Goal: Task Accomplishment & Management: Use online tool/utility

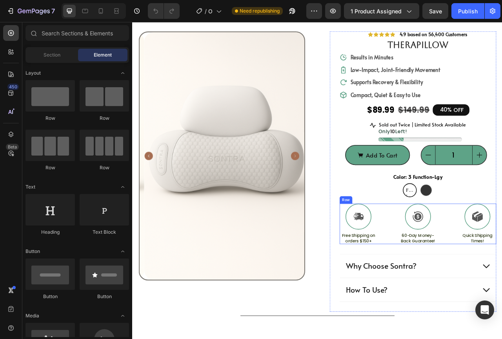
scroll to position [39, 0]
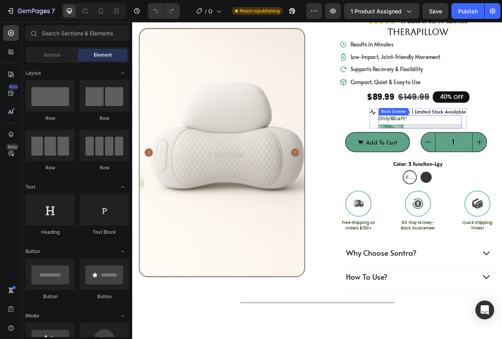
click at [490, 146] on div "Only 10 Left!" at bounding box center [498, 145] width 106 height 9
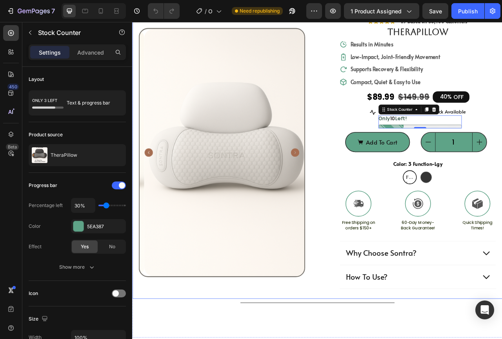
click at [373, 128] on div "Product Images #1 Home fitness Product of 2024 Text Block Row Icon Icon Icon Ic…" at bounding box center [367, 186] width 471 height 375
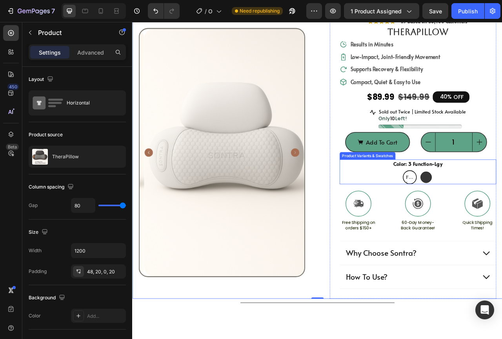
click at [499, 219] on div at bounding box center [506, 219] width 15 height 15
click at [502, 211] on input "TheraPillow -Black TheraPillow -Black" at bounding box center [506, 210] width 0 height 0
radio input "true"
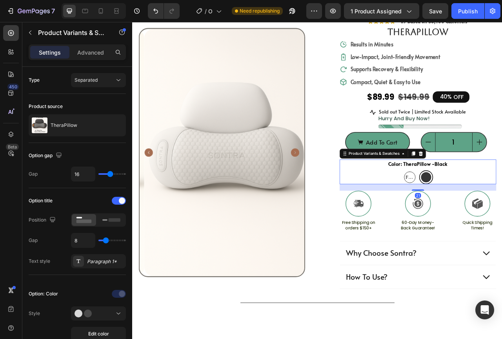
click at [483, 223] on span "3 Function-Lgy" at bounding box center [485, 219] width 14 height 25
click at [485, 211] on input "3 Function-Lgy 3 Function-Lgy 3 Function-Lgy" at bounding box center [485, 210] width 0 height 0
radio input "true"
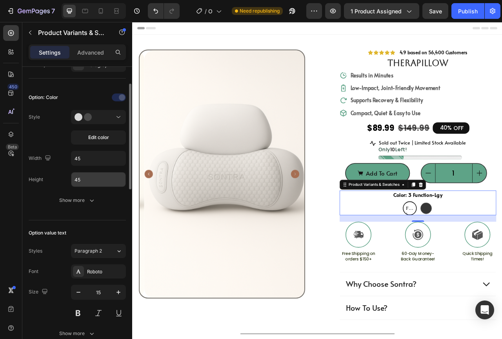
scroll to position [157, 0]
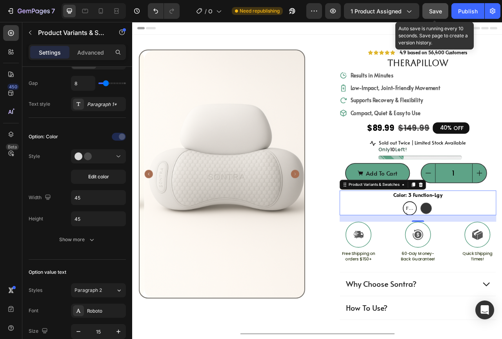
click at [429, 9] on button "Save" at bounding box center [436, 11] width 26 height 16
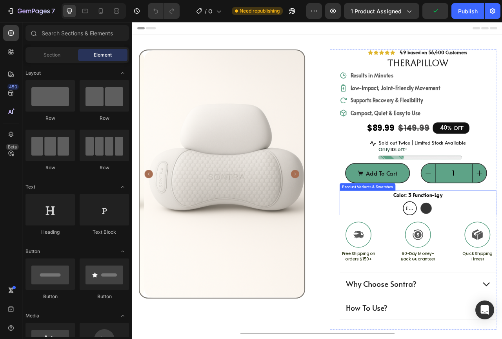
click at [483, 257] on span "3 Function-Lgy" at bounding box center [485, 258] width 13 height 25
click at [485, 250] on input "3 Function-Lgy 3 Function-Lgy 3 Function-Lgy" at bounding box center [485, 250] width 0 height 0
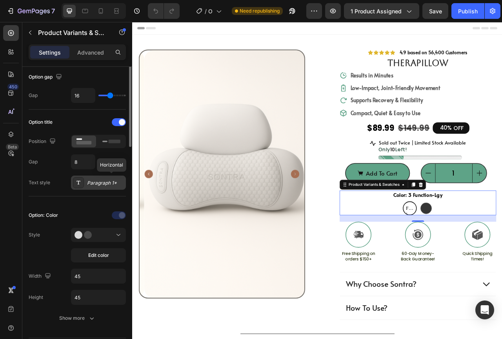
scroll to position [39, 0]
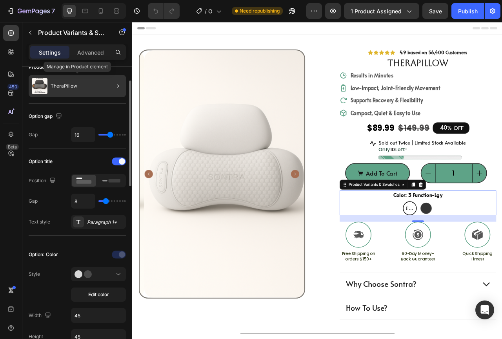
click at [90, 84] on div "TheraPillow" at bounding box center [77, 86] width 97 height 22
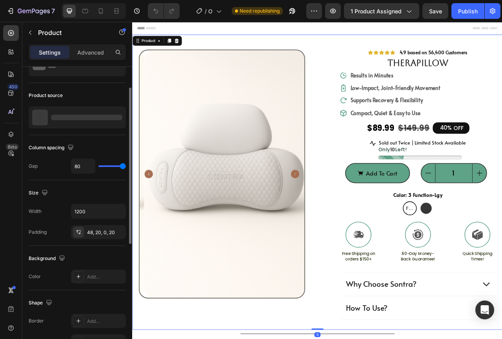
scroll to position [0, 0]
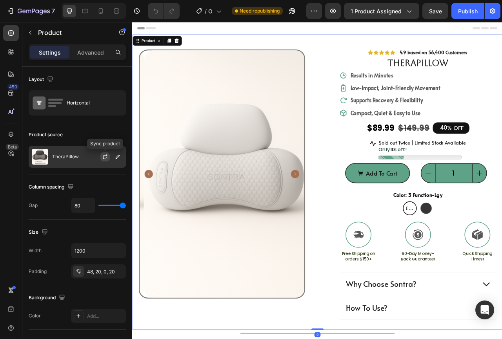
click at [104, 157] on icon "button" at bounding box center [105, 156] width 6 height 6
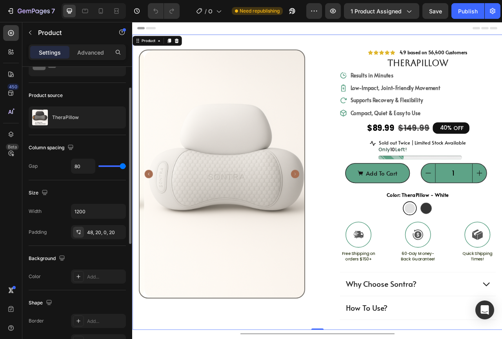
scroll to position [78, 0]
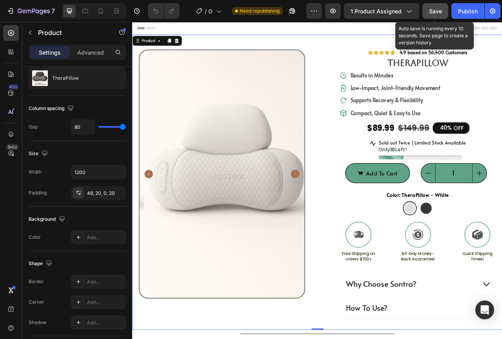
click at [444, 15] on button "Save" at bounding box center [436, 11] width 26 height 16
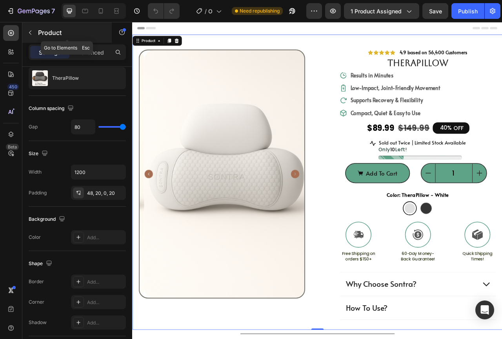
click at [33, 29] on button "button" at bounding box center [30, 32] width 13 height 13
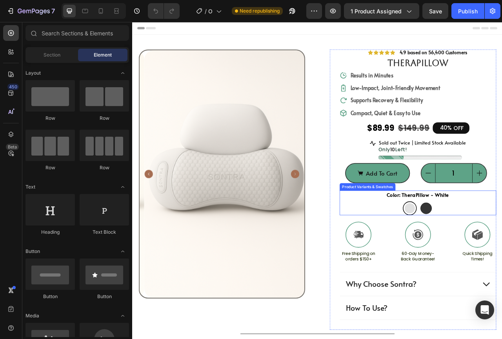
click at [502, 258] on div at bounding box center [506, 258] width 15 height 15
click at [502, 250] on input "TheraPillow -Black TheraPillow -Black" at bounding box center [506, 250] width 0 height 0
radio input "true"
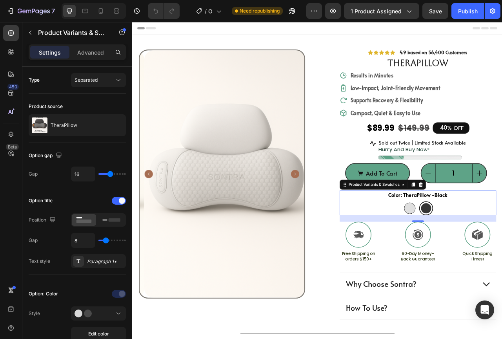
click at [479, 255] on div at bounding box center [485, 258] width 15 height 15
click at [485, 250] on input "TheraPillow - White TheraPillow - White" at bounding box center [485, 250] width 0 height 0
radio input "true"
click at [502, 258] on div at bounding box center [506, 258] width 15 height 15
click at [502, 250] on input "TheraPillow -Black TheraPillow -Black" at bounding box center [506, 250] width 0 height 0
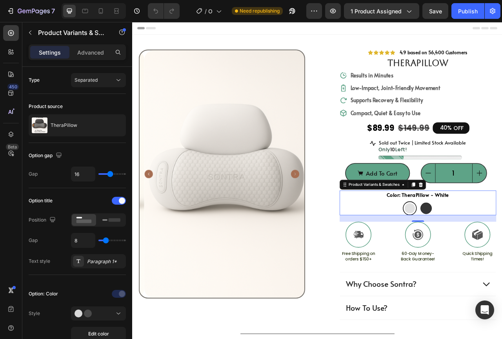
radio input "true"
click at [481, 259] on div at bounding box center [485, 258] width 15 height 15
click at [485, 250] on input "TheraPillow - White TheraPillow - White" at bounding box center [485, 250] width 0 height 0
radio input "true"
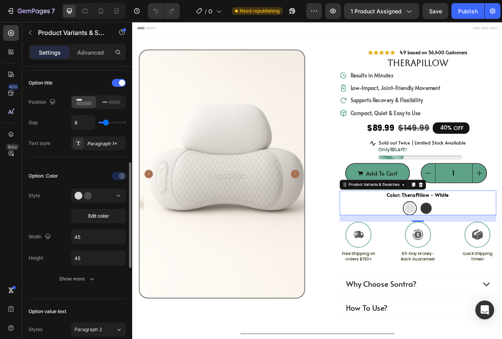
scroll to position [157, 0]
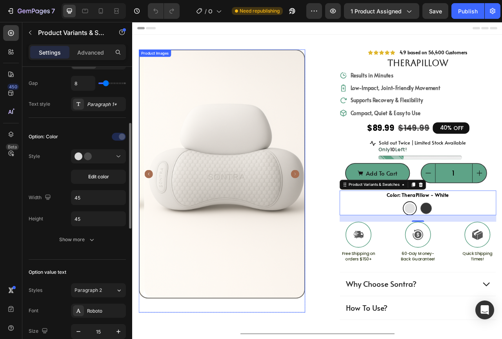
click at [153, 213] on icon "Carousel Back Arrow" at bounding box center [153, 215] width 11 height 11
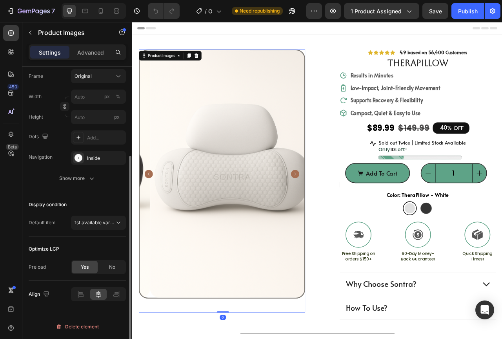
scroll to position [0, 0]
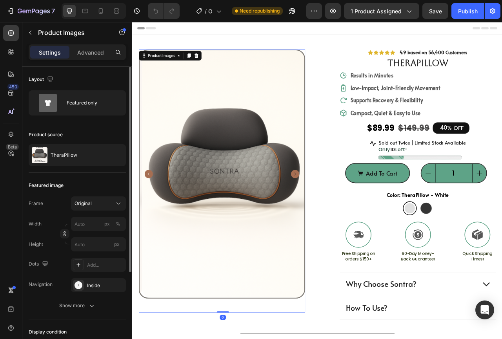
click at [155, 213] on icon "Carousel Back Arrow" at bounding box center [153, 215] width 11 height 11
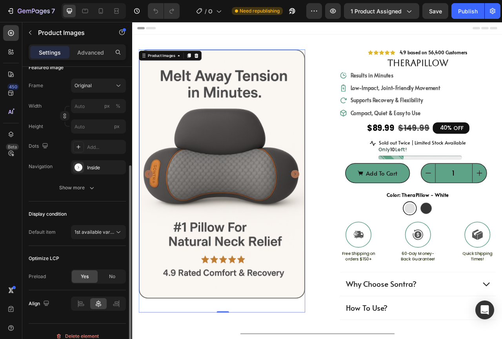
scroll to position [127, 0]
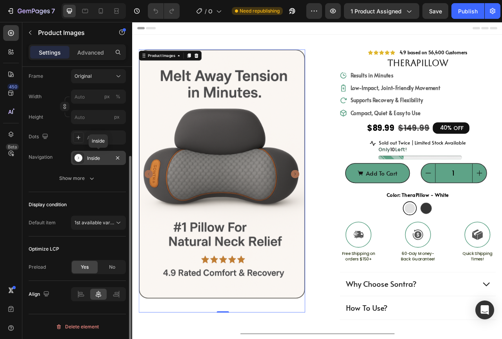
click at [87, 156] on div "Inside" at bounding box center [98, 158] width 23 height 7
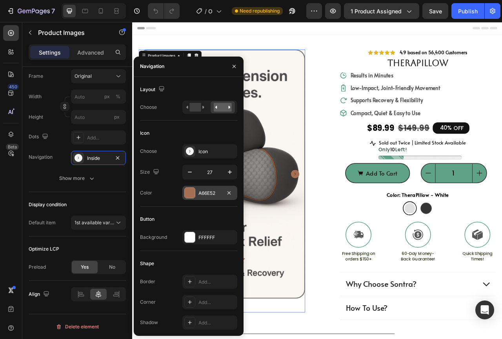
click at [197, 199] on div "A66E52" at bounding box center [209, 193] width 55 height 14
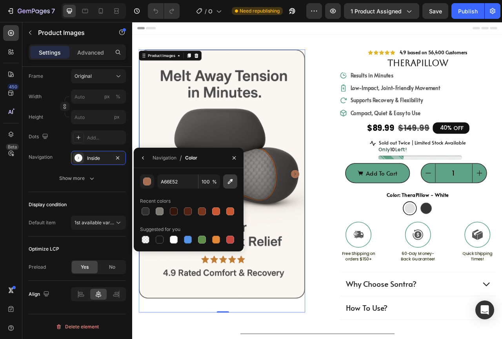
click at [229, 185] on icon "button" at bounding box center [230, 181] width 8 height 8
type input "5EA387"
click at [234, 156] on icon "button" at bounding box center [234, 158] width 6 height 6
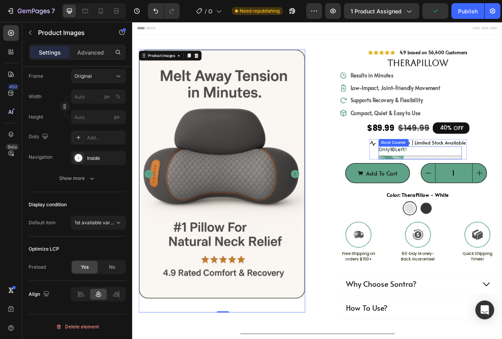
click at [474, 184] on p "Only 10 Left!" at bounding box center [463, 184] width 36 height 9
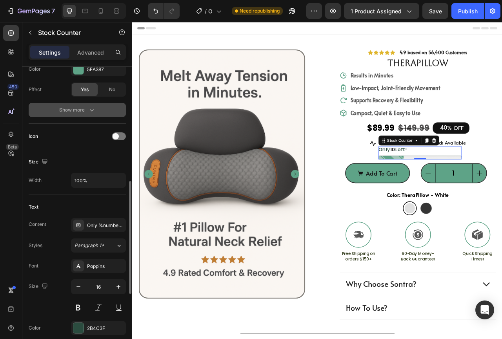
scroll to position [196, 0]
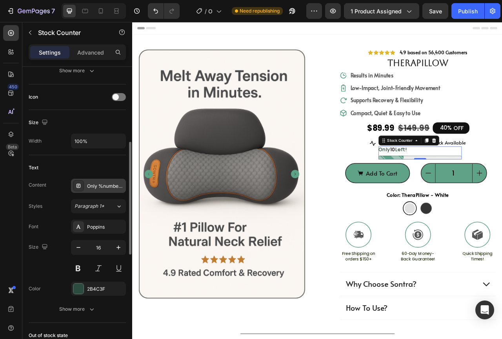
click at [106, 188] on div "Only %number% Left!" at bounding box center [105, 185] width 37 height 7
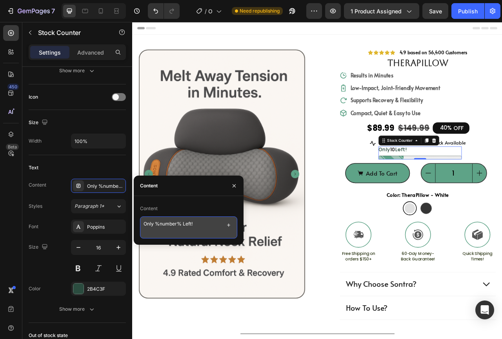
click at [203, 228] on textarea "Only %number% Left!" at bounding box center [188, 227] width 97 height 22
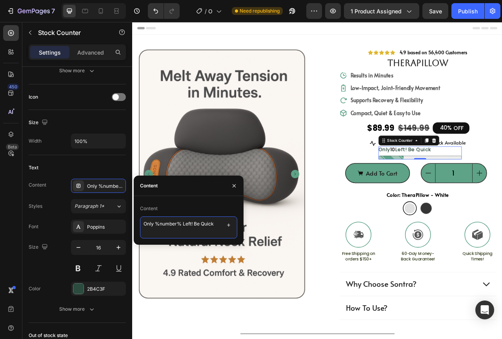
type textarea "Only %number% Left! Be Quick!"
click at [106, 164] on div "Text" at bounding box center [77, 167] width 97 height 13
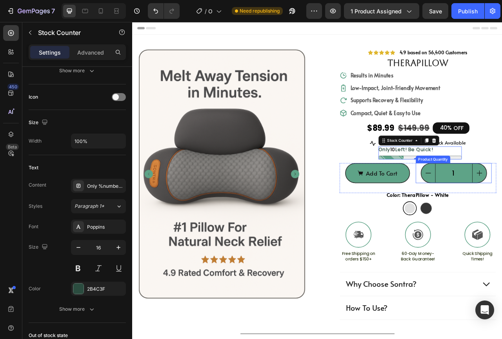
click at [502, 182] on div "Icon Icon Icon Icon Icon Icon List 4.9 based on 56,400 Customers Text Block Row…" at bounding box center [495, 235] width 199 height 356
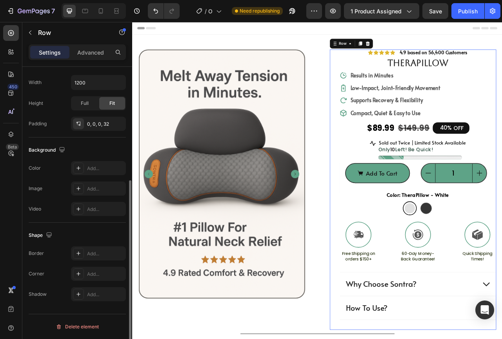
scroll to position [0, 0]
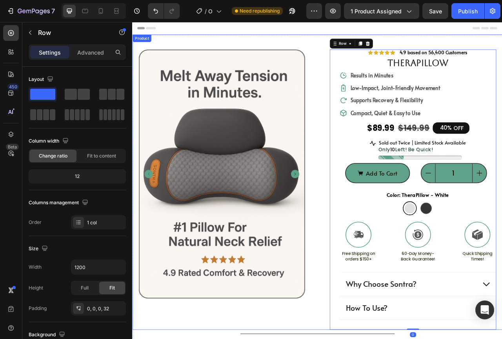
click at [502, 180] on div "Product Images #1 Home fitness Product of 2024 Text Block Row Icon Icon Icon Ic…" at bounding box center [367, 225] width 471 height 375
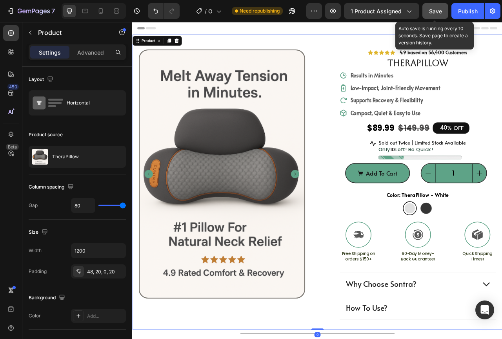
click at [439, 12] on span "Save" at bounding box center [435, 11] width 13 height 7
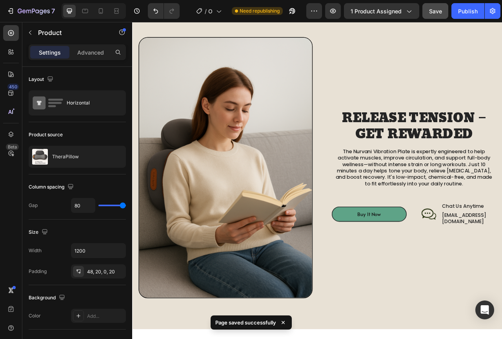
scroll to position [628, 0]
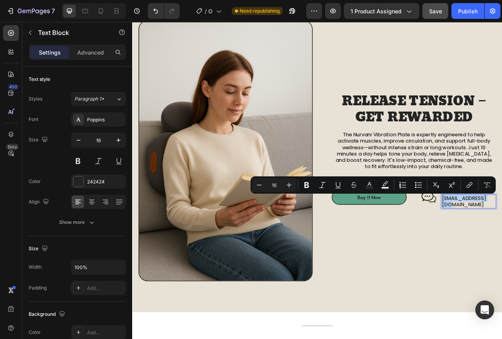
scroll to position [627, 0]
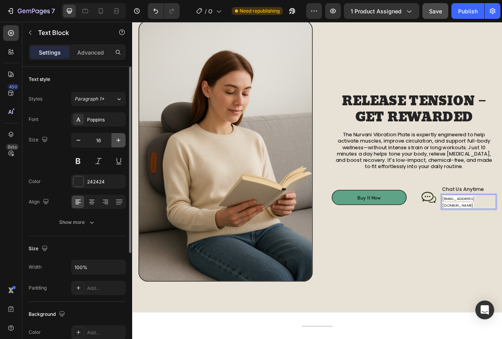
click at [120, 139] on icon "button" at bounding box center [119, 140] width 8 height 8
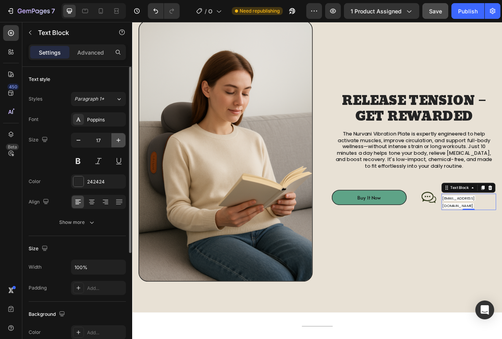
click at [120, 139] on icon "button" at bounding box center [119, 140] width 8 height 8
type input "19"
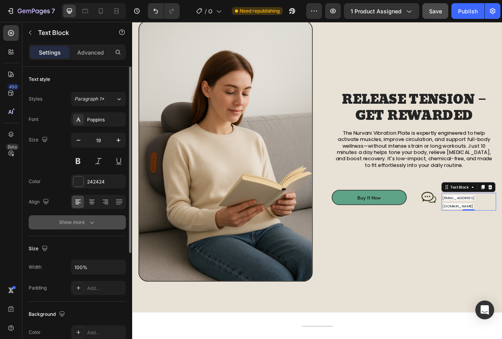
click at [89, 221] on icon "button" at bounding box center [92, 222] width 8 height 8
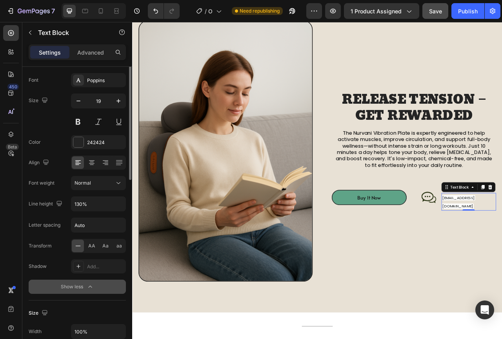
scroll to position [0, 0]
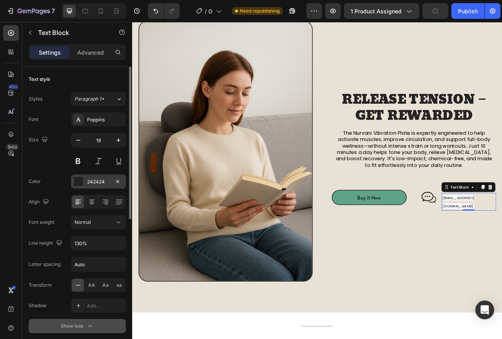
click at [98, 178] on div "242424" at bounding box center [98, 181] width 23 height 7
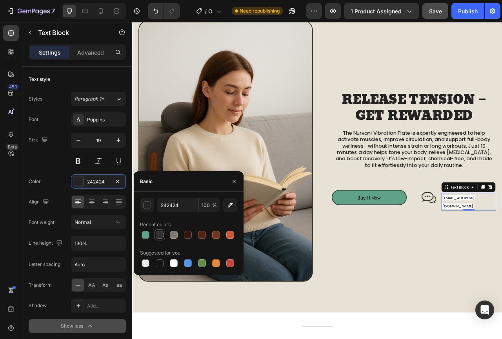
click at [161, 235] on div at bounding box center [160, 235] width 8 height 8
click at [147, 204] on div "button" at bounding box center [148, 205] width 8 height 8
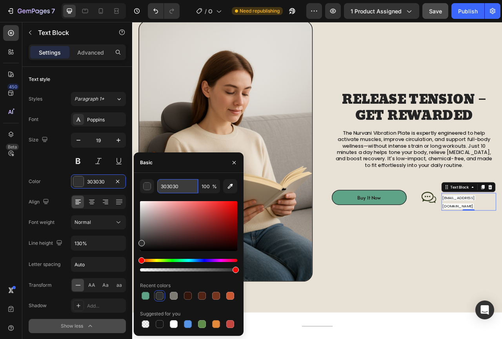
click at [173, 187] on input "303030" at bounding box center [177, 186] width 41 height 14
type input "242424"
click at [59, 165] on div "Size 19" at bounding box center [77, 150] width 97 height 35
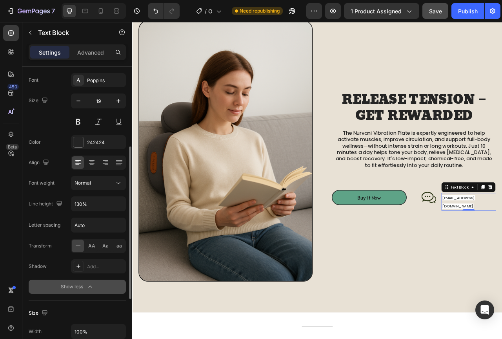
scroll to position [78, 0]
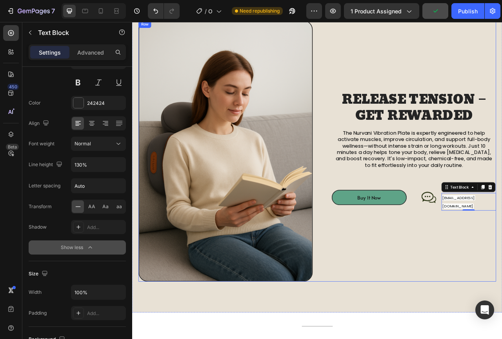
click at [502, 290] on div "RELEASE TENSION – GET REWARDED Heading The Nurvani Vibration Plate is expertly …" at bounding box center [484, 186] width 222 height 332
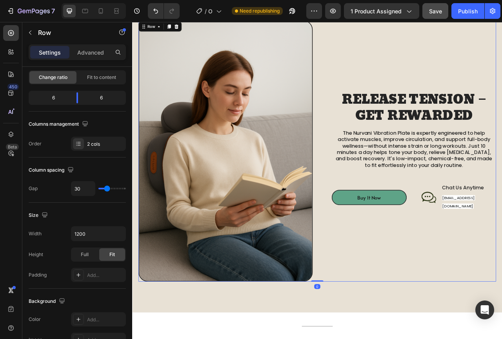
scroll to position [0, 0]
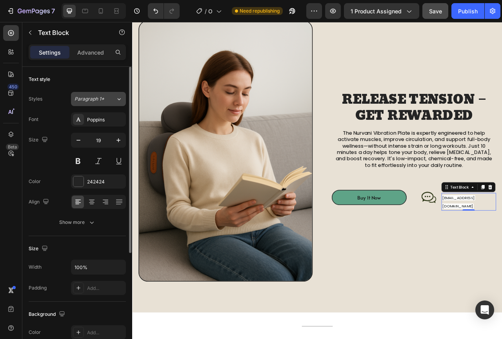
click at [101, 104] on button "Paragraph 1*" at bounding box center [98, 99] width 55 height 14
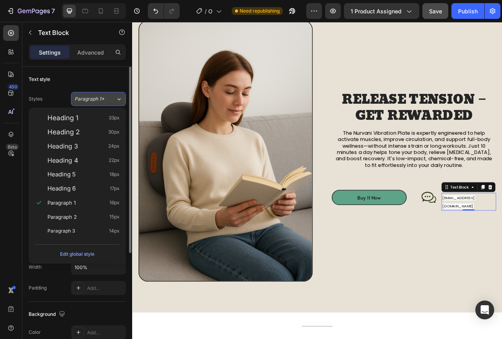
click at [101, 102] on button "Paragraph 1*" at bounding box center [98, 99] width 55 height 14
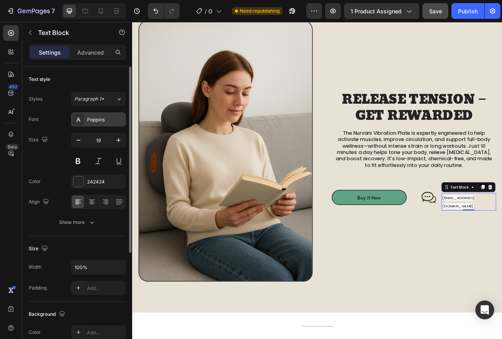
click at [106, 118] on div "Poppins" at bounding box center [105, 119] width 37 height 7
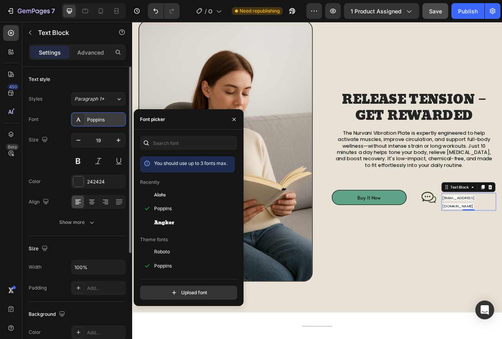
click at [106, 126] on div "Poppins" at bounding box center [98, 119] width 55 height 14
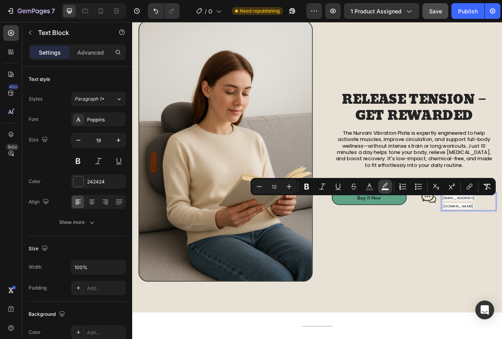
click at [383, 185] on icon "Editor contextual toolbar" at bounding box center [385, 186] width 8 height 8
type input "FFFFFF"
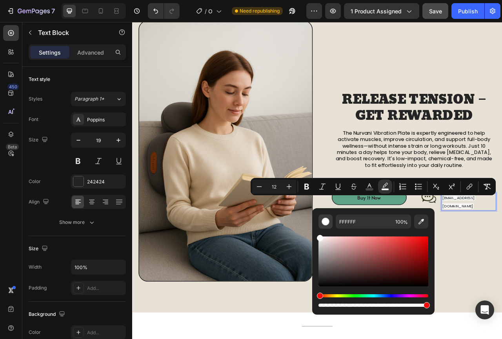
click at [331, 220] on button "Editor contextual toolbar" at bounding box center [326, 221] width 14 height 14
click at [326, 220] on div "Editor contextual toolbar" at bounding box center [326, 221] width 8 height 8
click at [401, 222] on input "100" at bounding box center [401, 221] width 19 height 14
drag, startPoint x: 479, startPoint y: 327, endPoint x: 270, endPoint y: 373, distance: 213.7
drag, startPoint x: 322, startPoint y: 305, endPoint x: 313, endPoint y: 305, distance: 8.6
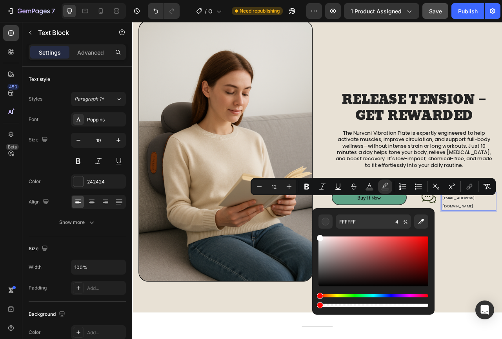
click at [313, 305] on div "FFFFFF 4 %" at bounding box center [373, 258] width 122 height 100
type input "0"
click at [502, 283] on div "RELEASE TENSION – GET REWARDED Heading The Nurvani Vibration Plate is expertly …" at bounding box center [484, 186] width 222 height 332
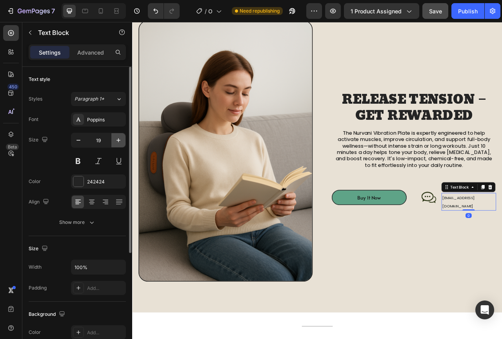
click at [118, 141] on icon "button" at bounding box center [119, 140] width 4 height 4
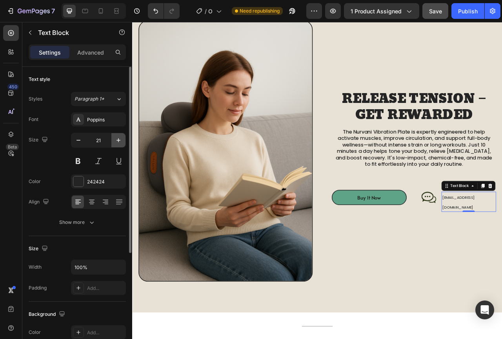
click at [118, 141] on icon "button" at bounding box center [119, 140] width 4 height 4
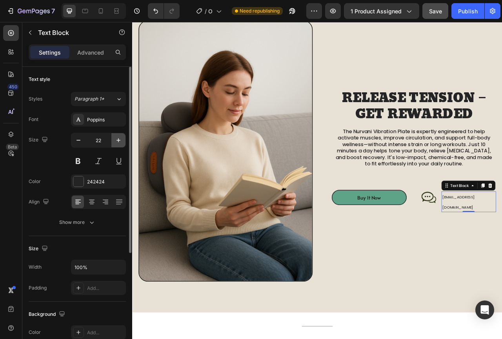
click at [118, 141] on icon "button" at bounding box center [119, 140] width 4 height 4
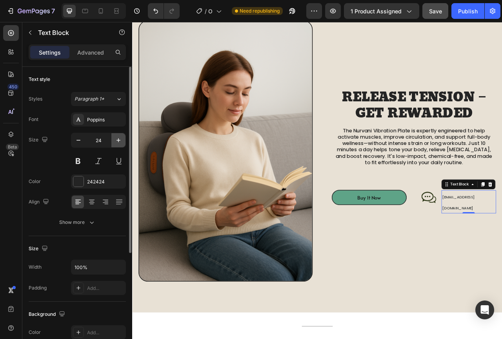
click at [118, 141] on icon "button" at bounding box center [119, 140] width 4 height 4
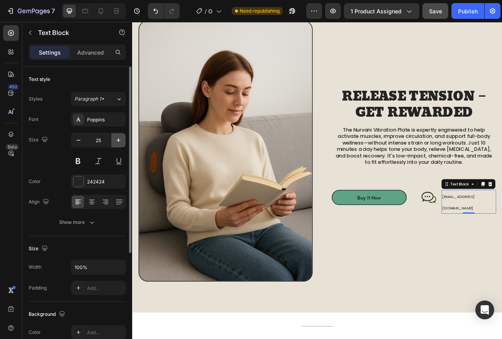
click at [118, 141] on icon "button" at bounding box center [119, 140] width 4 height 4
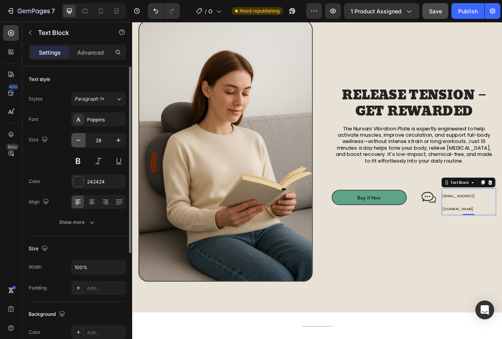
click at [78, 139] on icon "button" at bounding box center [79, 140] width 8 height 8
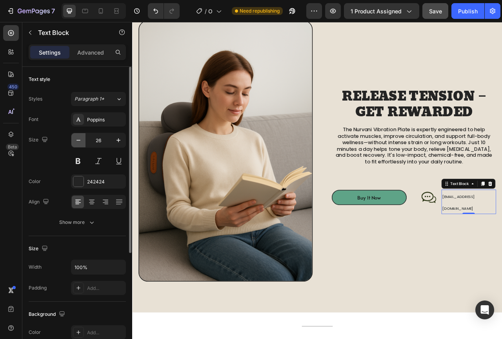
click at [78, 139] on icon "button" at bounding box center [79, 140] width 8 height 8
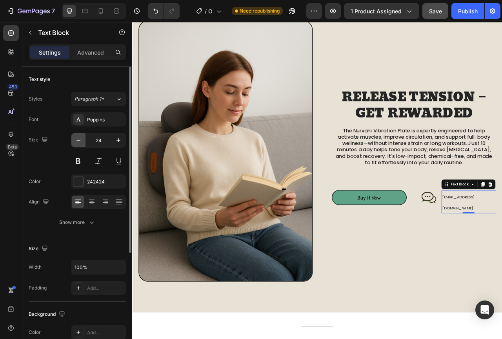
click at [78, 139] on icon "button" at bounding box center [79, 140] width 8 height 8
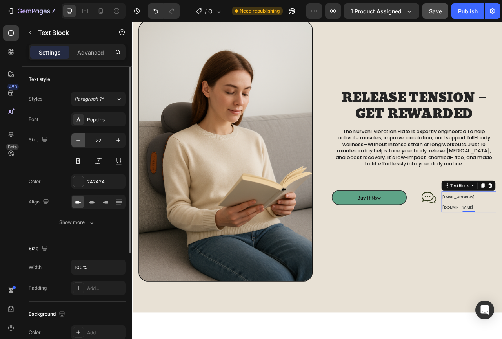
click at [80, 138] on icon "button" at bounding box center [79, 140] width 8 height 8
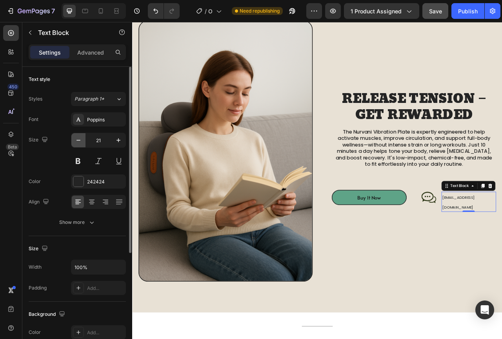
click at [80, 138] on icon "button" at bounding box center [79, 140] width 8 height 8
type input "19"
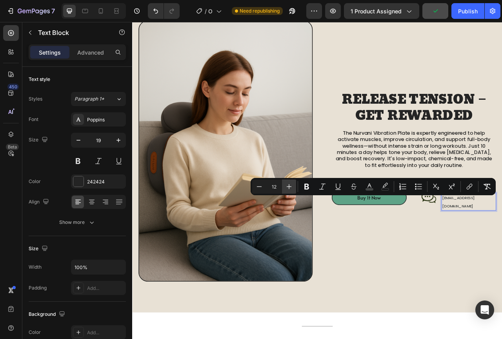
click at [291, 187] on icon "Editor contextual toolbar" at bounding box center [289, 186] width 8 height 8
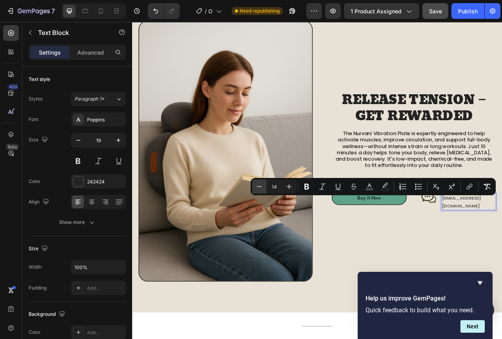
click at [264, 186] on button "Minus" at bounding box center [259, 186] width 14 height 14
type input "13"
click at [502, 215] on div "Image RELEASE TENSION – GET REWARDED Heading The Nurvani Vibration Plate is exp…" at bounding box center [367, 186] width 471 height 410
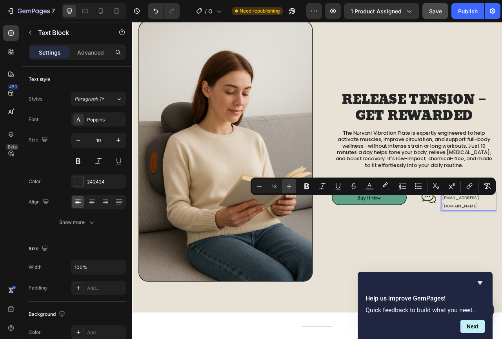
click at [290, 183] on icon "Editor contextual toolbar" at bounding box center [289, 186] width 8 height 8
click at [287, 188] on icon "Editor contextual toolbar" at bounding box center [289, 186] width 8 height 8
click at [258, 188] on icon "Editor contextual toolbar" at bounding box center [259, 186] width 8 height 8
type input "14"
click at [502, 270] on div "RELEASE TENSION – GET REWARDED Heading The Nurvani Vibration Plate is expertly …" at bounding box center [484, 186] width 222 height 332
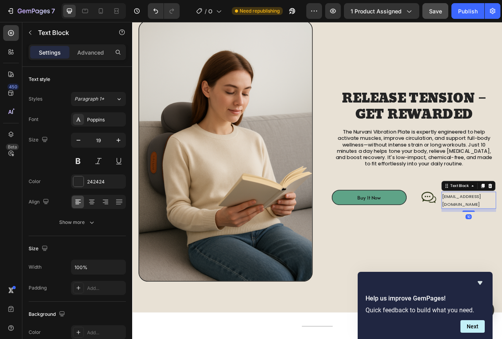
drag, startPoint x: 557, startPoint y: 253, endPoint x: 556, endPoint y: 257, distance: 4.1
click at [502, 257] on div "RELEASE TENSION – GET REWARDED Heading The Nurvani Vibration Plate is expertly …" at bounding box center [484, 186] width 222 height 332
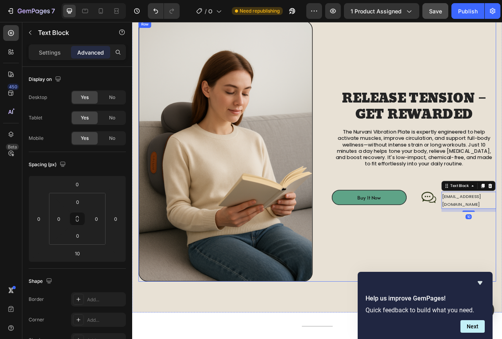
click at [502, 263] on div "Image RELEASE TENSION – GET REWARDED Heading The Nurvani Vibration Plate is exp…" at bounding box center [367, 186] width 471 height 410
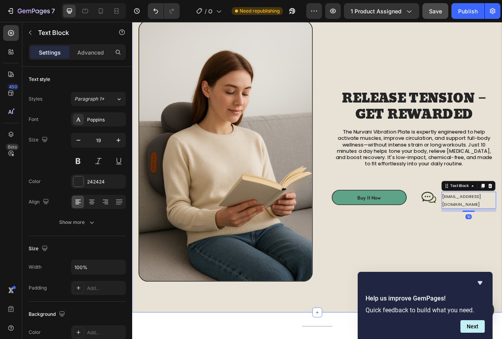
click at [502, 228] on div "Image RELEASE TENSION – GET REWARDED Heading The Nurvani Vibration Plate is exp…" at bounding box center [367, 186] width 471 height 410
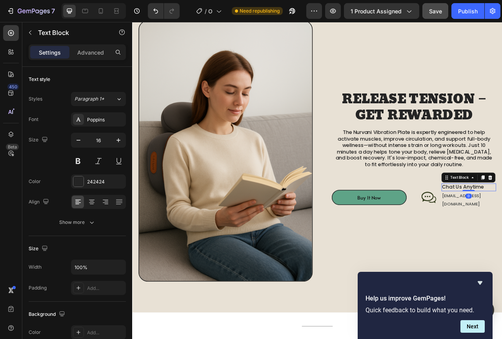
drag, startPoint x: 554, startPoint y: 239, endPoint x: 555, endPoint y: 235, distance: 4.3
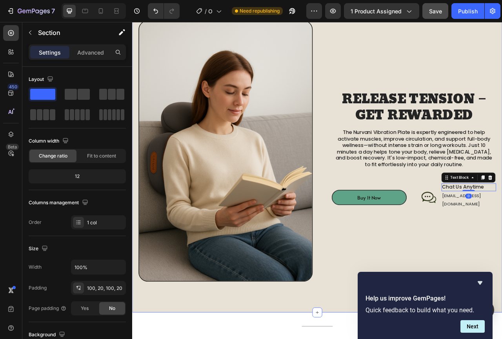
click at [502, 243] on div "Image RELEASE TENSION – GET REWARDED Heading The Nurvani Vibration Plate is exp…" at bounding box center [367, 186] width 471 height 410
click at [481, 280] on icon "Hide survey" at bounding box center [479, 282] width 9 height 9
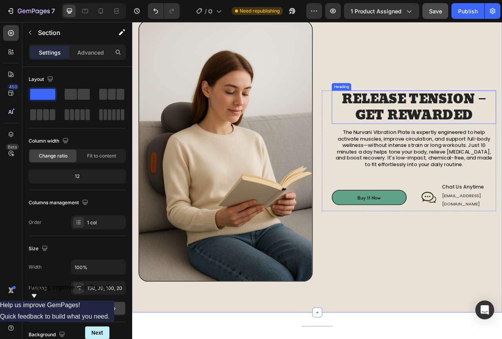
click at [497, 125] on h2 "RELEASE TENSION – GET REWARDED" at bounding box center [490, 130] width 209 height 42
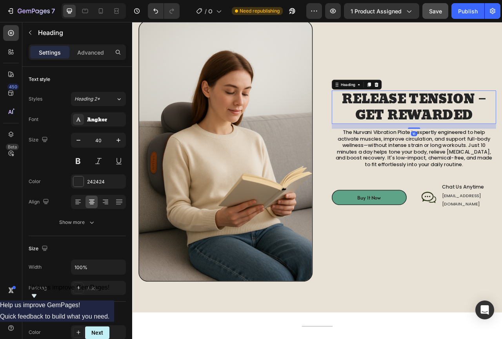
click at [502, 128] on h2 "RELEASE TENSION – GET REWARDED" at bounding box center [490, 130] width 209 height 42
click at [502, 118] on p "RELEASE TENSION – GET REWARDED" at bounding box center [491, 130] width 208 height 41
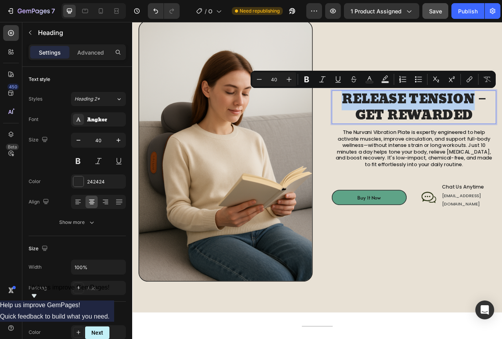
drag, startPoint x: 559, startPoint y: 119, endPoint x: 393, endPoint y: 127, distance: 166.1
click at [393, 127] on p "RELEASE TENSION – GET REWARDED" at bounding box center [491, 130] width 208 height 41
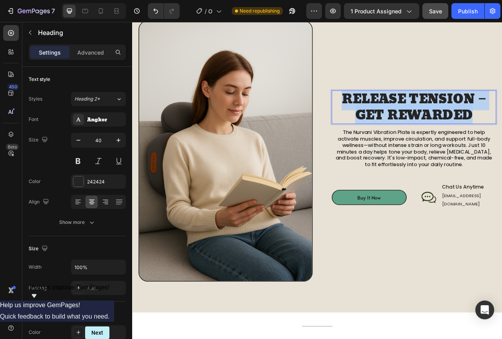
drag, startPoint x: 563, startPoint y: 145, endPoint x: 394, endPoint y: 120, distance: 170.9
click at [394, 120] on p "RELEASE TENSION – GET REWARDED" at bounding box center [491, 130] width 208 height 41
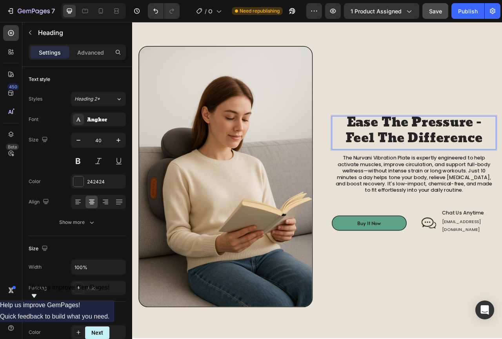
scroll to position [578, 0]
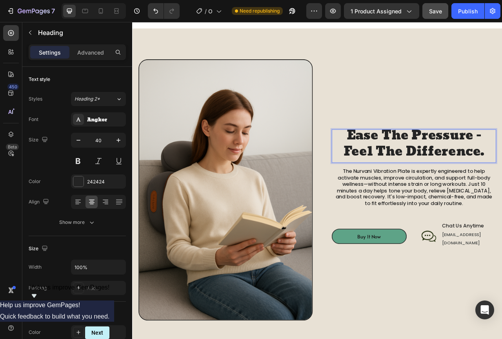
click at [502, 169] on p "Ease The Pressure - Feel The Difference." at bounding box center [491, 176] width 208 height 41
click at [502, 171] on p "Ease The Pressure - Feel The Difference." at bounding box center [491, 176] width 208 height 41
click at [502, 173] on p "Ease The Pressure - Feel The Difference." at bounding box center [491, 176] width 208 height 41
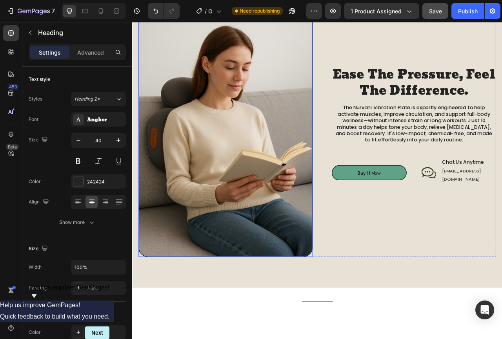
scroll to position [611, 0]
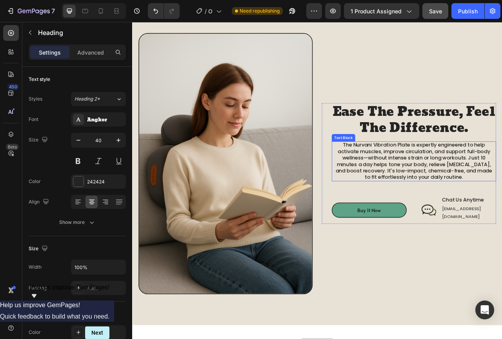
click at [442, 199] on p "The Nurvani Vibration Plate is expertly engineered to help activate muscles, im…" at bounding box center [491, 199] width 208 height 49
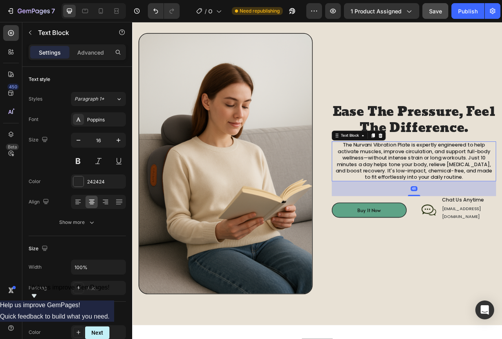
click at [442, 199] on p "The Nurvani Vibration Plate is expertly engineered to help activate muscles, im…" at bounding box center [491, 199] width 208 height 49
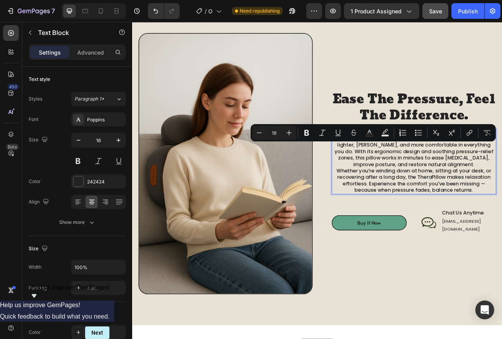
scroll to position [595, 0]
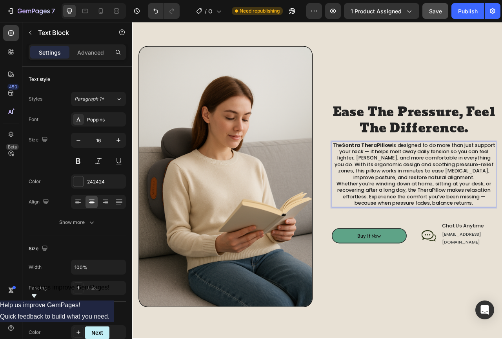
click at [415, 194] on p "The Sontra TheraPillow is designed to do more than just support your neck — it …" at bounding box center [491, 199] width 208 height 49
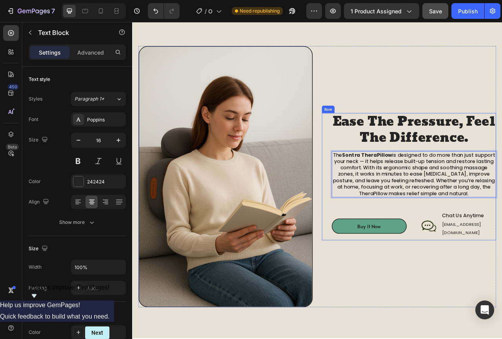
click at [466, 255] on div "Ease The Pressure, Feel The Difference. Heading The Sontra TheraPillow is desig…" at bounding box center [490, 219] width 209 height 162
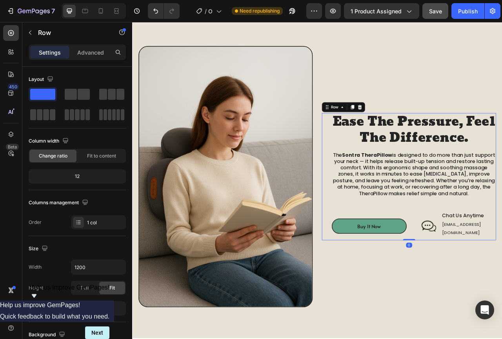
click at [472, 227] on p "The Sontra TheraPillow is designed to do more than just support your neck — it …" at bounding box center [491, 215] width 208 height 57
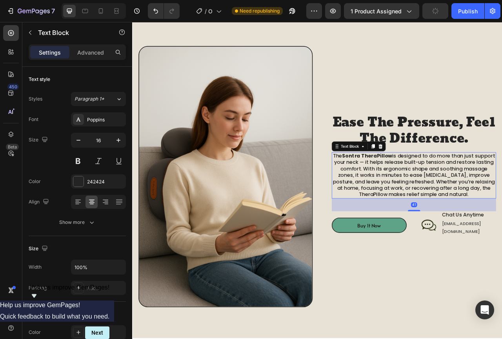
click at [488, 246] on div "41" at bounding box center [490, 246] width 209 height 0
click at [502, 326] on div "Ease The Pressure, Feel The Difference. Heading The Sontra TheraPillow is desig…" at bounding box center [484, 219] width 222 height 332
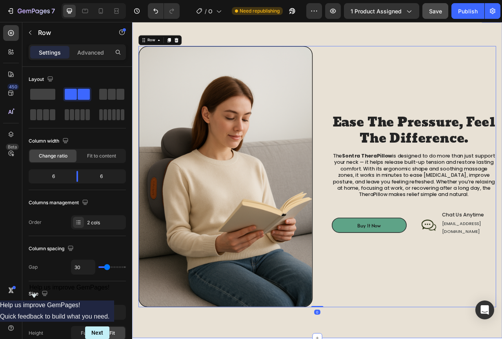
click at [410, 338] on div "Image Ease The Pressure, Feel The Difference. Heading The Sontra TheraPillow is…" at bounding box center [367, 218] width 471 height 410
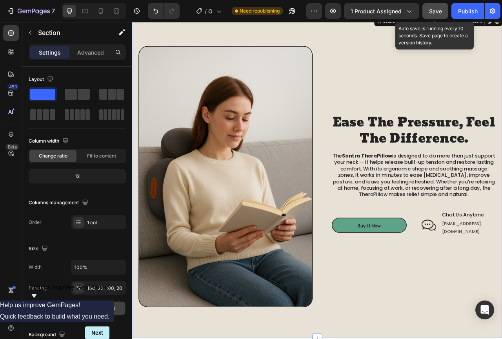
click at [438, 13] on span "Save" at bounding box center [435, 11] width 13 height 7
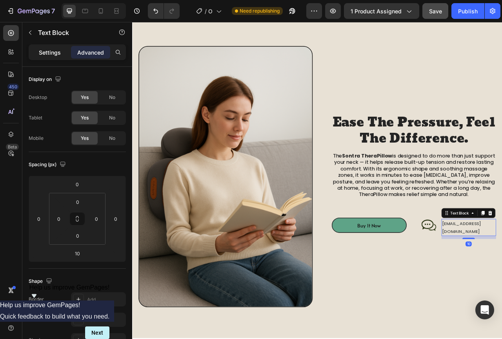
click at [62, 53] on div "Settings" at bounding box center [49, 52] width 39 height 13
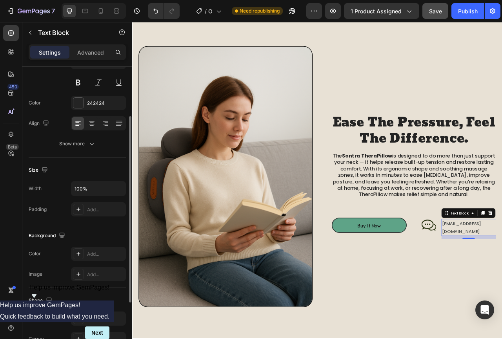
scroll to position [39, 0]
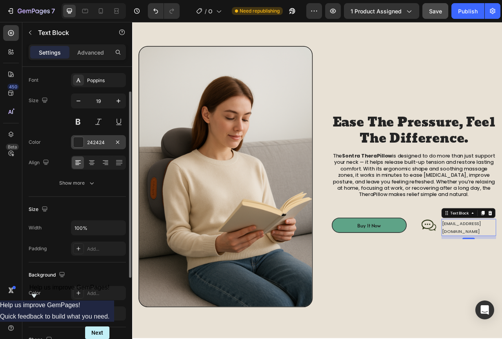
click at [79, 140] on div at bounding box center [78, 142] width 10 height 10
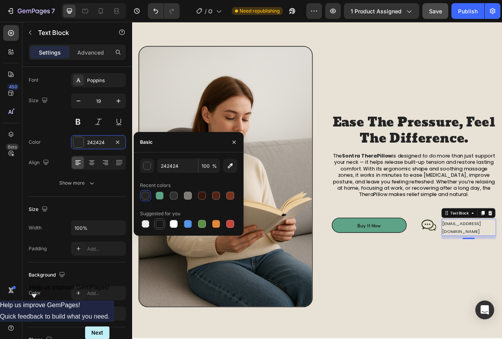
click at [156, 224] on div at bounding box center [160, 224] width 8 height 8
type input "151515"
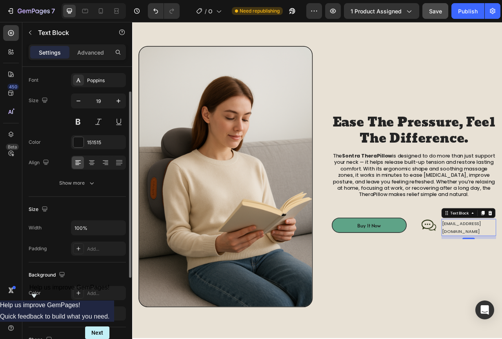
click at [50, 138] on div "Color 151515" at bounding box center [77, 142] width 97 height 14
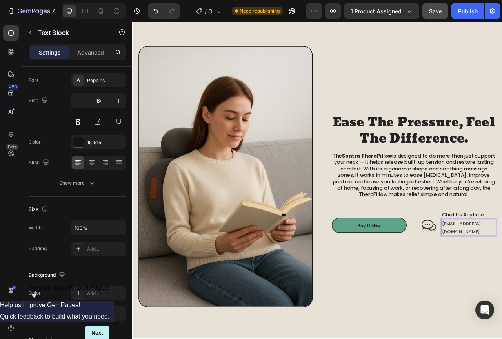
click at [132, 22] on div "Text Block" at bounding box center [132, 22] width 0 height 0
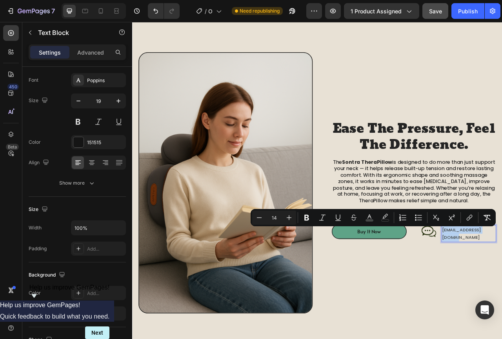
click at [290, 218] on icon "Editor contextual toolbar" at bounding box center [289, 217] width 8 height 8
drag, startPoint x: 262, startPoint y: 216, endPoint x: 212, endPoint y: 261, distance: 67.5
click at [262, 216] on icon "Editor contextual toolbar" at bounding box center [259, 217] width 8 height 8
type input "14"
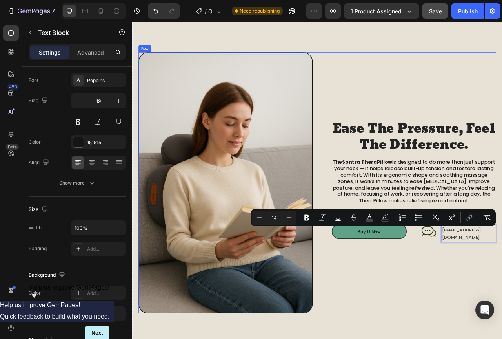
click at [502, 311] on div "Ease The Pressure, Feel The Difference. Heading The Sontra TheraPillow is desig…" at bounding box center [484, 226] width 222 height 332
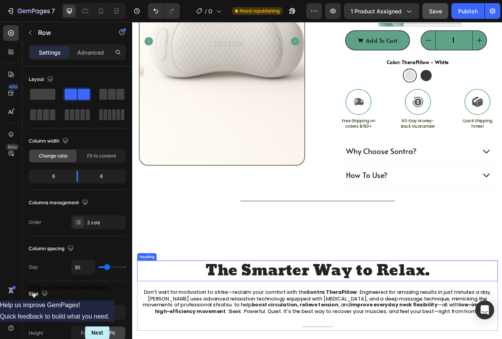
scroll to position [0, 0]
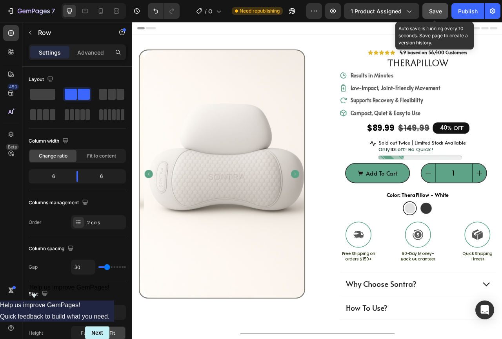
click at [441, 13] on span "Save" at bounding box center [435, 11] width 13 height 7
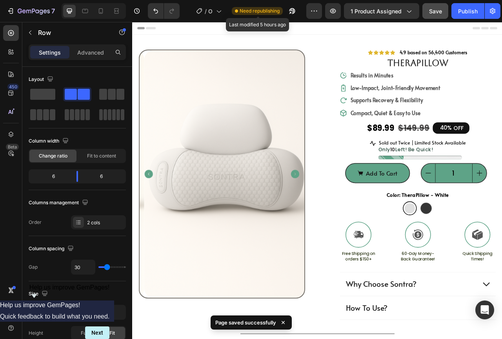
click at [266, 13] on span "Need republishing" at bounding box center [260, 10] width 40 height 7
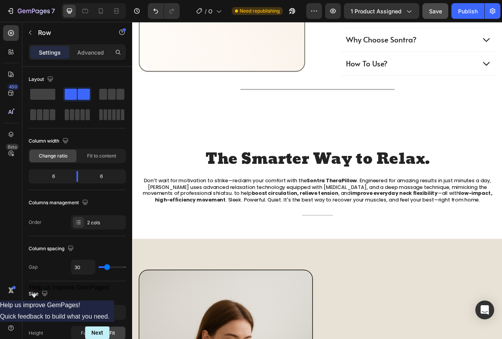
scroll to position [314, 0]
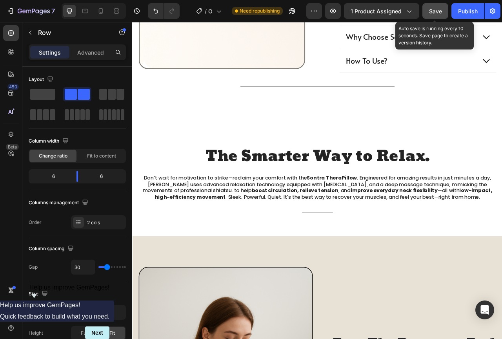
click at [440, 9] on span "Save" at bounding box center [435, 11] width 13 height 7
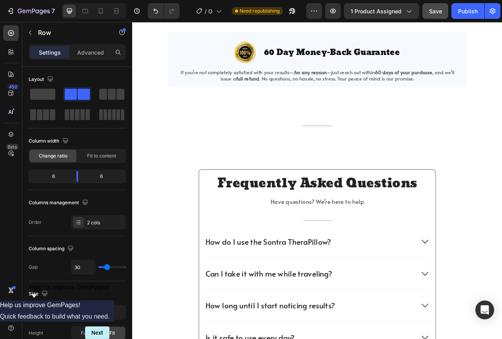
scroll to position [1317, 0]
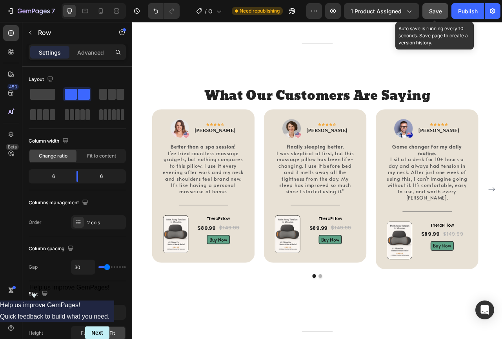
click at [432, 13] on span "Save" at bounding box center [435, 11] width 13 height 7
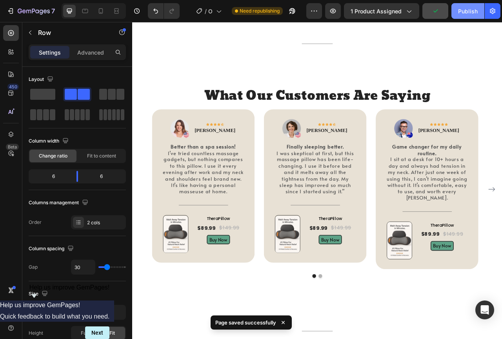
drag, startPoint x: 462, startPoint y: 13, endPoint x: 422, endPoint y: 4, distance: 40.9
click at [462, 13] on div "Publish" at bounding box center [468, 11] width 20 height 8
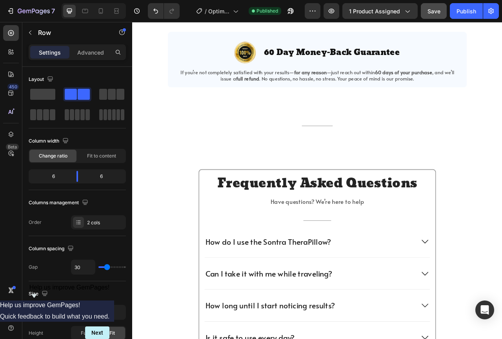
scroll to position [1514, 0]
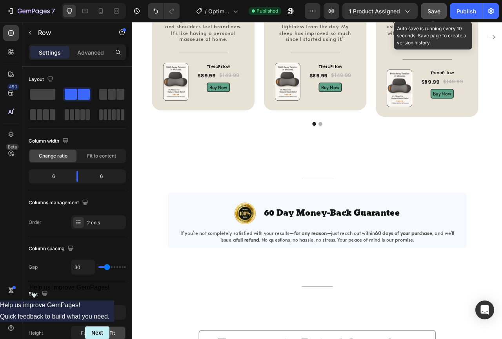
click at [437, 7] on div "Save" at bounding box center [434, 11] width 13 height 8
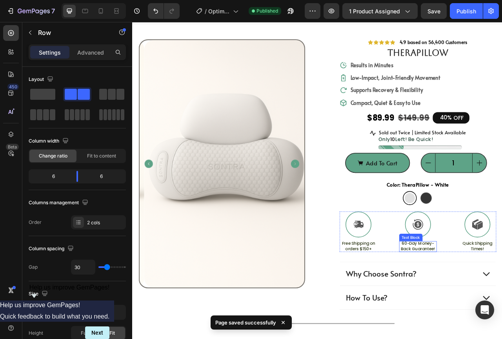
scroll to position [0, 0]
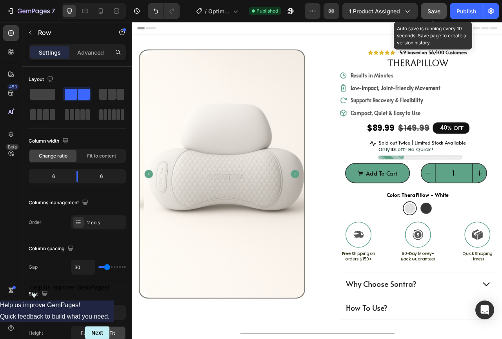
click at [433, 11] on span "Save" at bounding box center [434, 11] width 13 height 7
